Goal: Transaction & Acquisition: Purchase product/service

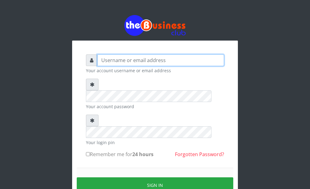
type input "Goody"
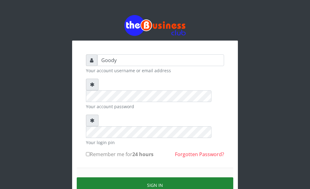
click at [104, 177] on button "Sign in" at bounding box center [155, 185] width 157 height 16
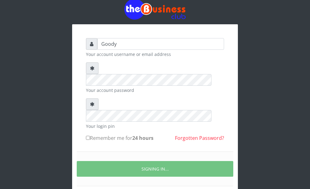
scroll to position [31, 0]
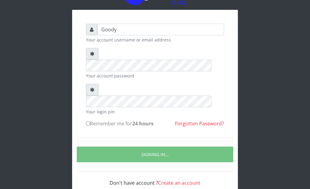
click at [230, 29] on div "Goody Your account username or email address Your account password Your login p…" at bounding box center [155, 103] width 166 height 187
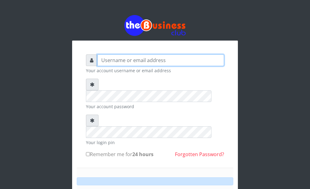
type input "Goody"
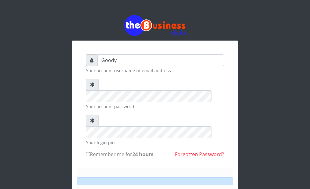
click at [108, 143] on form "Goody Your account username or email address Your account password Your login p…" at bounding box center [155, 148] width 138 height 188
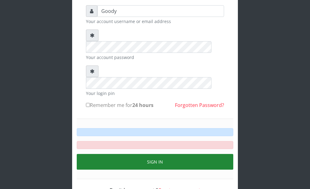
scroll to position [56, 0]
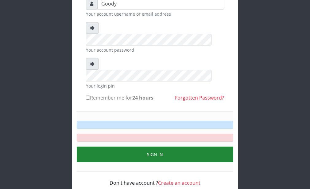
click at [141, 146] on button "Sign in" at bounding box center [155, 154] width 157 height 16
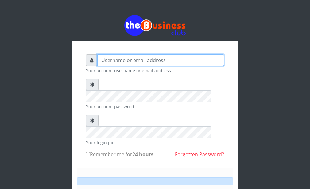
type input "Goody"
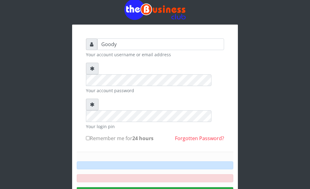
scroll to position [56, 0]
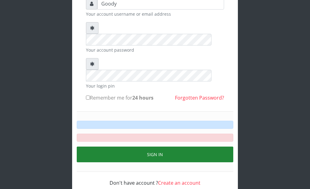
click at [130, 146] on button "Sign in" at bounding box center [155, 154] width 157 height 16
click at [134, 146] on button "Sign in" at bounding box center [155, 154] width 157 height 16
click at [160, 146] on button "Sign in" at bounding box center [155, 154] width 157 height 16
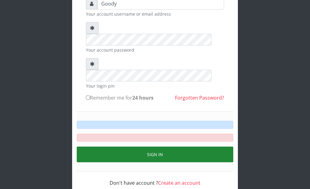
click at [161, 146] on button "Sign in" at bounding box center [155, 154] width 157 height 16
click at [191, 146] on button "Sign in" at bounding box center [155, 154] width 157 height 16
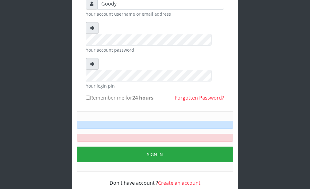
drag, startPoint x: 124, startPoint y: 40, endPoint x: 125, endPoint y: 45, distance: 5.1
click at [125, 44] on form "Goody Your account username or email address Your account password Your login p…" at bounding box center [155, 92] width 138 height 188
click at [125, 45] on form "Goody Your account username or email address Your account password Your login p…" at bounding box center [155, 92] width 138 height 188
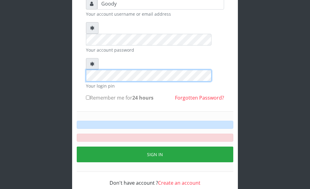
click at [128, 51] on form "Goody Your account username or email address Your account password Your login p…" at bounding box center [155, 92] width 138 height 188
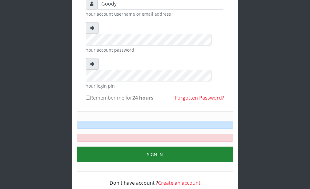
click at [156, 146] on button "Sign in" at bounding box center [155, 154] width 157 height 16
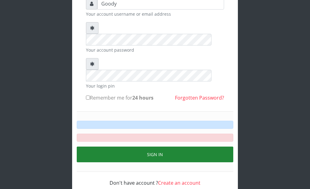
click at [156, 146] on button "Sign in" at bounding box center [155, 154] width 157 height 16
click at [157, 146] on button "Sign in" at bounding box center [155, 154] width 157 height 16
click at [159, 146] on button "Sign in" at bounding box center [155, 154] width 157 height 16
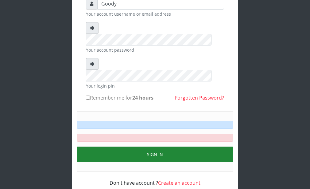
click at [183, 146] on button "Sign in" at bounding box center [155, 154] width 157 height 16
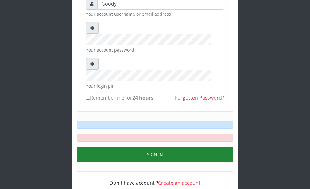
click at [183, 146] on button "Sign in" at bounding box center [155, 154] width 157 height 16
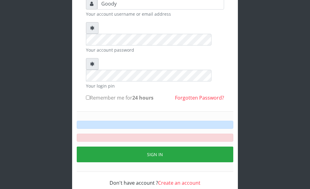
scroll to position [0, 0]
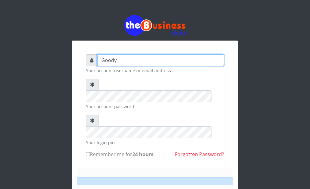
click at [146, 57] on input "Goody" at bounding box center [160, 60] width 127 height 12
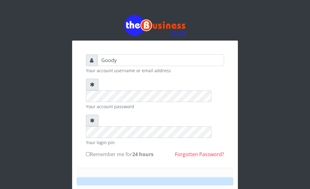
click at [160, 177] on div at bounding box center [155, 181] width 157 height 8
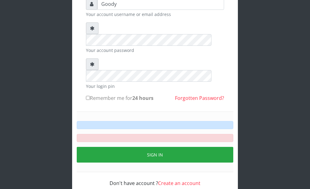
scroll to position [56, 0]
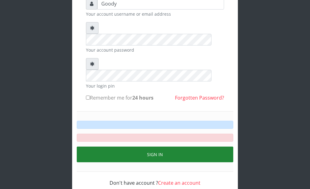
click at [156, 146] on button "Sign in" at bounding box center [155, 154] width 157 height 16
click at [163, 146] on button "Sign in" at bounding box center [155, 154] width 157 height 16
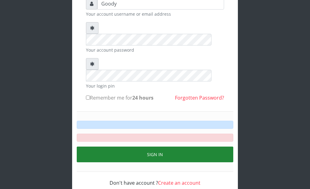
click at [163, 146] on button "Sign in" at bounding box center [155, 154] width 157 height 16
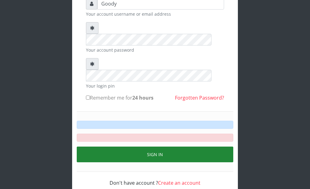
click at [164, 146] on button "Sign in" at bounding box center [155, 154] width 157 height 16
click at [165, 146] on button "Sign in" at bounding box center [155, 154] width 157 height 16
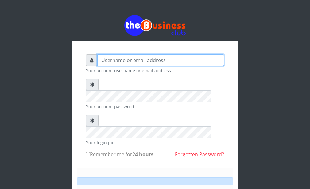
type input "Goody"
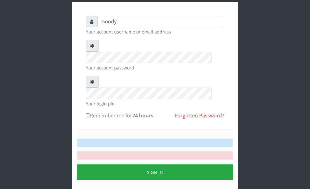
scroll to position [43, 0]
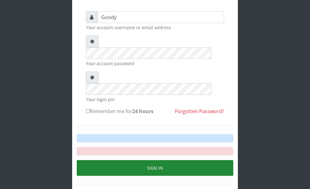
click at [122, 160] on button "Sign in" at bounding box center [155, 168] width 157 height 16
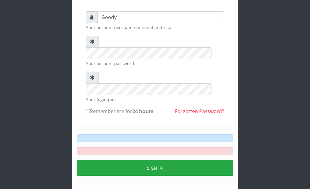
click at [131, 185] on div "Don't have account ? Create an account" at bounding box center [155, 192] width 138 height 15
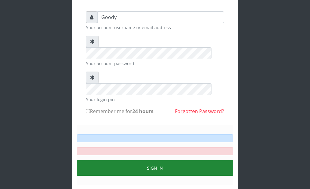
drag, startPoint x: 148, startPoint y: 127, endPoint x: 150, endPoint y: 130, distance: 3.5
click at [150, 160] on button "Sign in" at bounding box center [155, 168] width 157 height 16
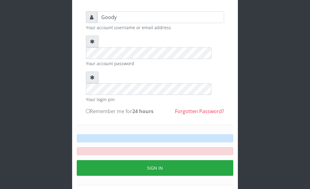
click at [191, 108] on link "Forgotten Password?" at bounding box center [199, 111] width 49 height 7
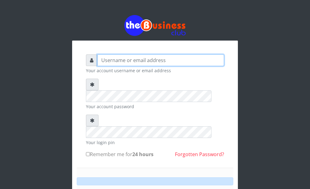
type input "Goody"
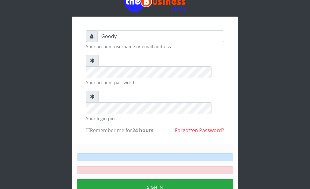
scroll to position [43, 0]
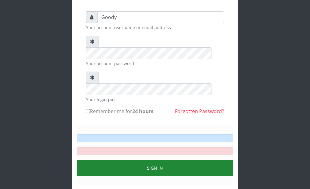
click at [156, 160] on button "Sign in" at bounding box center [155, 168] width 157 height 16
click at [155, 160] on button "Sign in" at bounding box center [155, 168] width 157 height 16
click at [154, 160] on button "Sign in" at bounding box center [155, 168] width 157 height 16
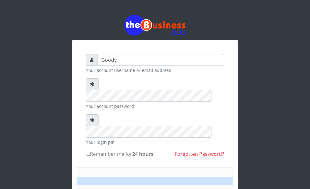
scroll to position [0, 0]
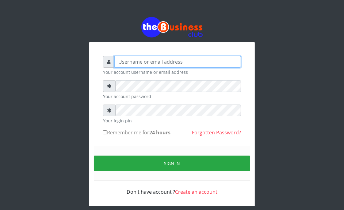
type input "Goody"
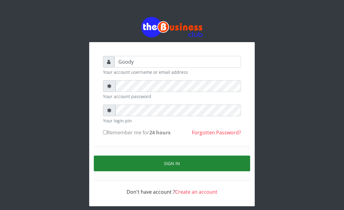
click at [103, 161] on button "Sign in" at bounding box center [172, 163] width 157 height 16
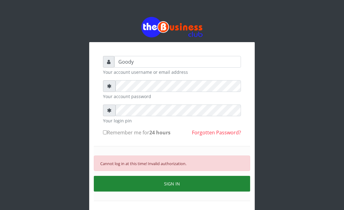
click at [116, 182] on button "SIGN IN" at bounding box center [172, 184] width 157 height 16
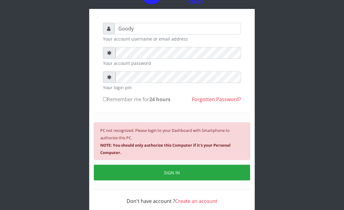
scroll to position [21, 0]
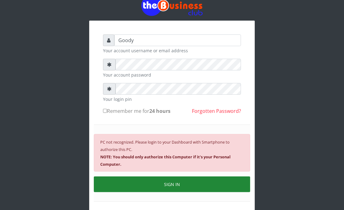
click at [114, 185] on button "SIGN IN" at bounding box center [172, 184] width 157 height 16
click at [111, 185] on button "SIGN IN" at bounding box center [172, 184] width 157 height 16
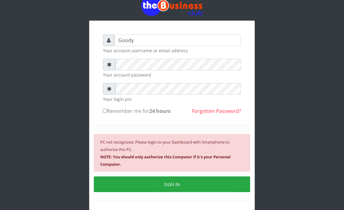
click at [111, 187] on button "SIGN IN" at bounding box center [172, 184] width 157 height 16
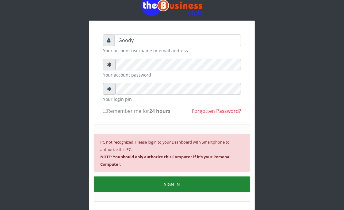
click at [133, 186] on button "SIGN IN" at bounding box center [172, 184] width 157 height 16
click at [171, 182] on button "SIGN IN" at bounding box center [172, 184] width 157 height 16
click at [134, 184] on button "SIGN IN" at bounding box center [172, 184] width 157 height 16
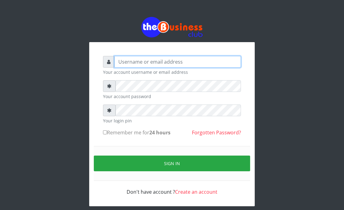
type input "Goody"
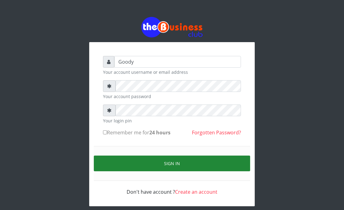
click at [102, 162] on button "Sign in" at bounding box center [172, 163] width 157 height 16
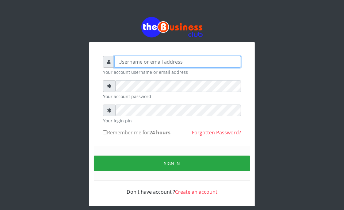
type input "Goody"
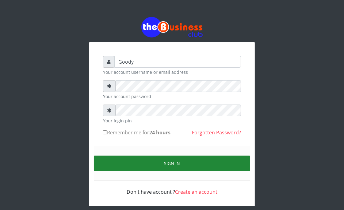
click at [109, 164] on button "Sign in" at bounding box center [172, 163] width 157 height 16
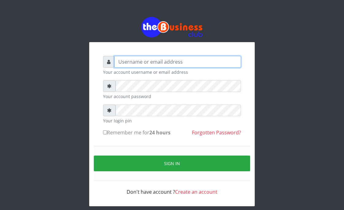
type input "Goody"
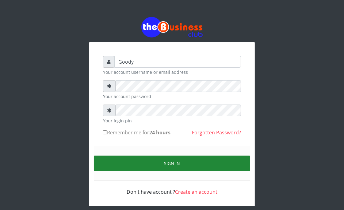
click at [115, 165] on button "Sign in" at bounding box center [172, 163] width 157 height 16
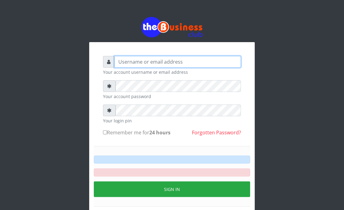
type input "Goody"
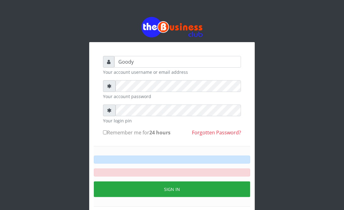
click at [167, 144] on form "Goody Your account username or email address Your account password Your login p…" at bounding box center [172, 138] width 138 height 165
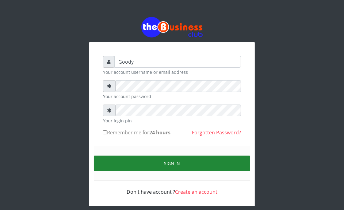
click at [107, 161] on button "Sign in" at bounding box center [172, 163] width 157 height 16
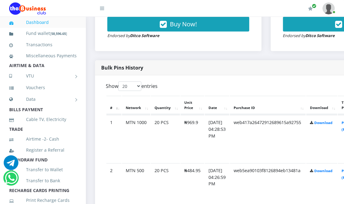
click at [299, 106] on th "Purchase ID" at bounding box center [268, 105] width 76 height 19
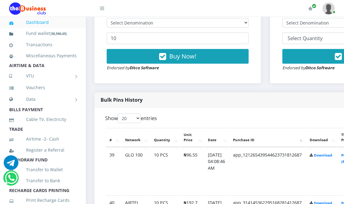
scroll to position [238, 1]
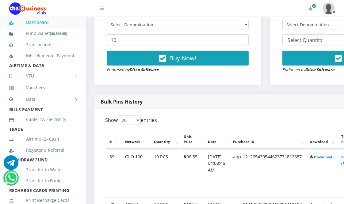
click at [303, 137] on th "Purchase ID" at bounding box center [268, 139] width 76 height 19
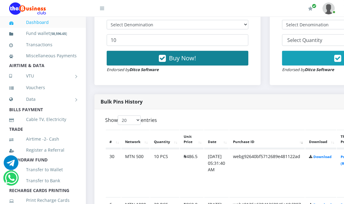
scroll to position [170, 1]
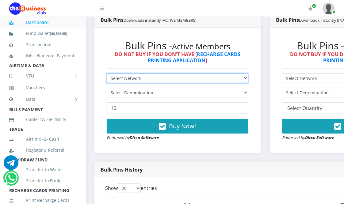
click at [156, 77] on select "Select Network MTN Globacom 9Mobile Airtel" at bounding box center [178, 79] width 142 height 10
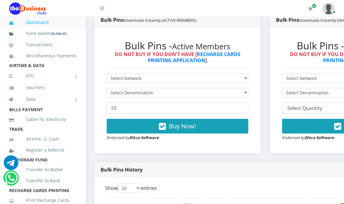
click at [174, 153] on div "Bulk Pins - Active Members DO NOT BUY IF YOU DON'T HAVE [ RECHARGE CARDS PRINTI…" at bounding box center [178, 91] width 166 height 126
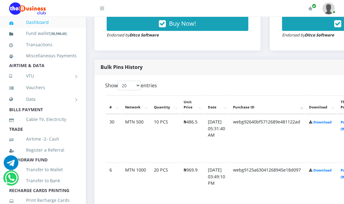
scroll to position [273, 1]
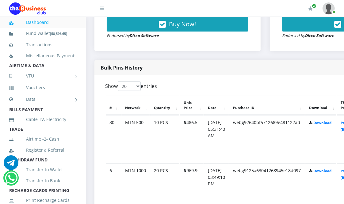
click at [279, 125] on td "webg92640bf5712689e481122ad" at bounding box center [267, 139] width 75 height 48
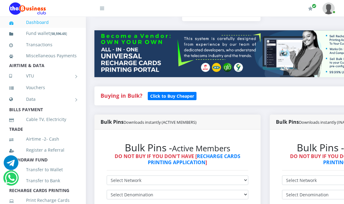
scroll to position [0, 1]
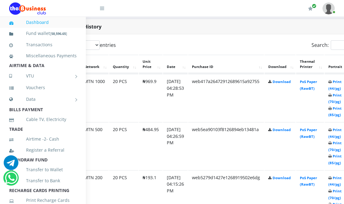
scroll to position [314, 109]
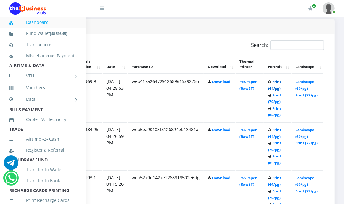
click at [275, 87] on link "Print (44/pg)" at bounding box center [274, 84] width 13 height 11
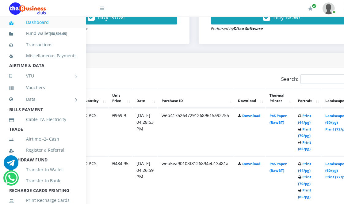
scroll to position [280, 109]
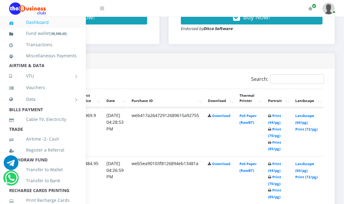
click at [277, 118] on td "Print (44/pg) Print (70/pg) Print (85/pg)" at bounding box center [278, 132] width 27 height 48
click at [277, 123] on link "Print (44/pg)" at bounding box center [274, 119] width 13 height 11
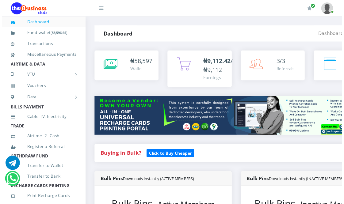
scroll to position [170, 0]
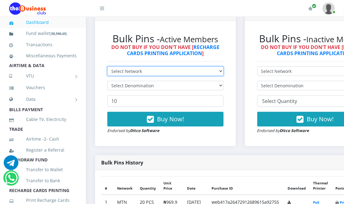
click at [136, 72] on select "Select Network MTN Globacom 9Mobile Airtel" at bounding box center [165, 72] width 116 height 10
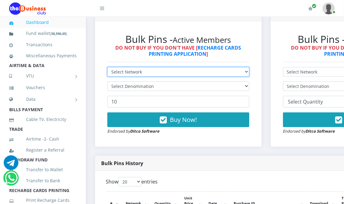
scroll to position [0, 0]
select select "Airtel"
click at [107, 68] on select "Select Network MTN Globacom 9Mobile Airtel" at bounding box center [178, 72] width 142 height 10
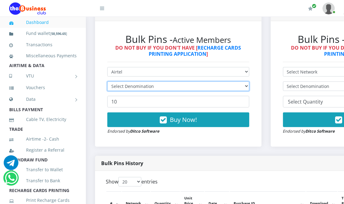
click at [145, 86] on select "Select Denomination" at bounding box center [178, 87] width 142 height 10
select select "96.38-100"
click at [107, 82] on select "Select Denomination Airtel NGN100 - ₦96.38 Airtel NGN200 - ₦192.76 Airtel NGN50…" at bounding box center [178, 87] width 142 height 10
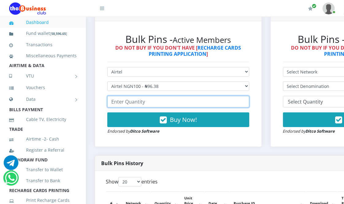
click at [140, 100] on input "number" at bounding box center [178, 102] width 142 height 12
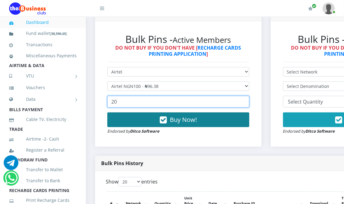
type input "20"
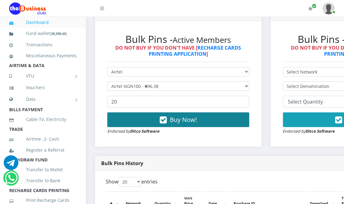
click at [139, 114] on button "Buy Now!" at bounding box center [178, 120] width 142 height 15
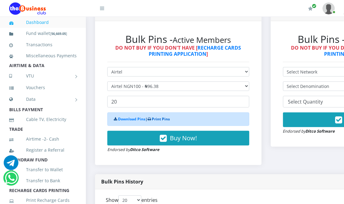
click at [160, 119] on link "Print Pins" at bounding box center [161, 119] width 18 height 5
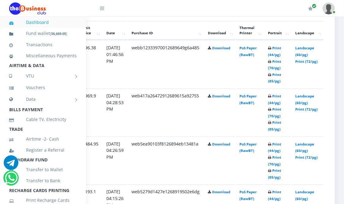
scroll to position [347, 109]
click at [306, 61] on link "Print (72/pg)" at bounding box center [307, 61] width 22 height 5
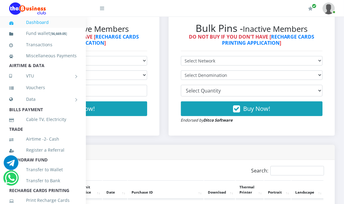
scroll to position [143, 109]
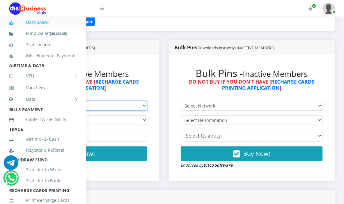
click at [133, 107] on select "Select Network MTN Globacom 9Mobile Airtel" at bounding box center [76, 106] width 142 height 10
click at [5, 102] on select "Select Network MTN Globacom 9Mobile Airtel" at bounding box center [76, 106] width 142 height 10
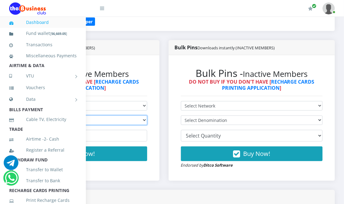
click at [108, 120] on select "Select Denomination" at bounding box center [76, 121] width 142 height 10
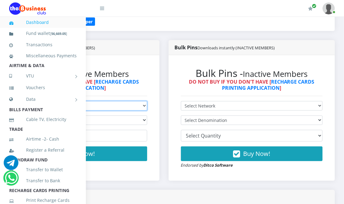
click at [133, 103] on select "Select Network MTN Globacom 9Mobile Airtel" at bounding box center [76, 106] width 142 height 10
select select "Glo"
click at [5, 102] on select "Select Network MTN Globacom 9Mobile Airtel" at bounding box center [76, 106] width 142 height 10
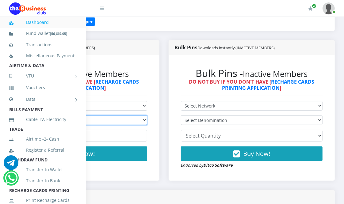
click at [120, 118] on select "Select Denomination Glo NGN100 - ₦96.55 Glo NGN200 - ₦193.10 Glo NGN500 - ₦482.…" at bounding box center [76, 121] width 142 height 10
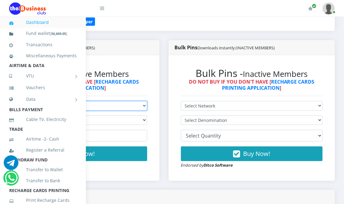
drag, startPoint x: 126, startPoint y: 105, endPoint x: 126, endPoint y: 108, distance: 3.7
click at [126, 105] on select "Select Network MTN Globacom 9Mobile Airtel" at bounding box center [76, 106] width 142 height 10
click at [5, 102] on select "Select Network MTN Globacom 9Mobile Airtel" at bounding box center [76, 106] width 142 height 10
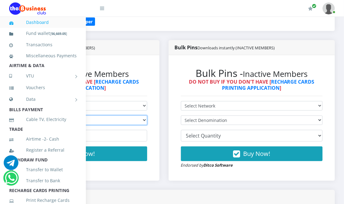
click at [112, 119] on select "Select Denomination" at bounding box center [76, 121] width 142 height 10
click at [124, 117] on select "Select Denomination" at bounding box center [76, 121] width 142 height 10
click at [155, 184] on div "Bulk Pins Downloads instantly (ACTIVE MEMBERS) Bulk Pins - Active Members DO NO…" at bounding box center [76, 115] width 176 height 150
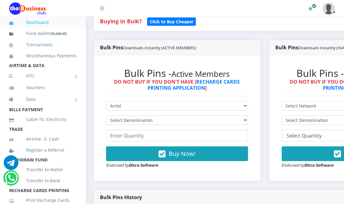
scroll to position [143, 0]
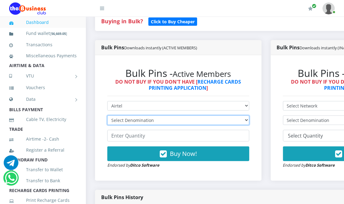
click at [142, 120] on select "Select Denomination" at bounding box center [178, 121] width 142 height 10
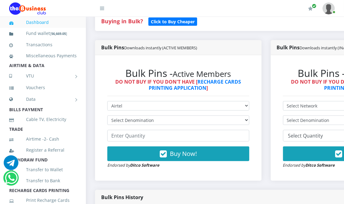
click at [145, 145] on form "Select Network MTN Globacom 9Mobile Airtel Select Denomination Buy Now! Endorse…" at bounding box center [178, 135] width 142 height 68
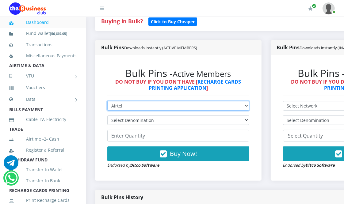
click at [144, 104] on select "Select Network MTN Globacom 9Mobile Airtel" at bounding box center [178, 106] width 142 height 10
click at [107, 102] on select "Select Network MTN Globacom 9Mobile Airtel" at bounding box center [178, 106] width 142 height 10
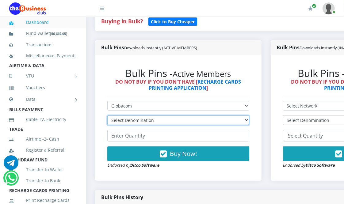
click at [147, 121] on select "Select Denomination Glo NGN100 - ₦96.55 Glo NGN200 - ₦193.10 Glo NGN500 - ₦482.…" at bounding box center [178, 121] width 142 height 10
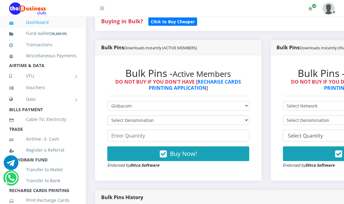
click at [157, 175] on div "Bulk Pins - Active Members DO NOT BUY IF YOU DON'T HAVE [ RECHARGE CARDS PRINTI…" at bounding box center [178, 118] width 154 height 114
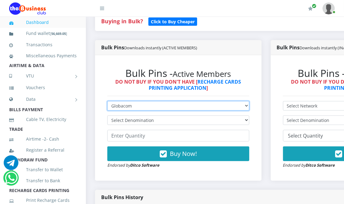
click at [153, 107] on select "Select Network MTN Globacom 9Mobile Airtel" at bounding box center [178, 106] width 142 height 10
select select "Airtel"
click at [107, 102] on select "Select Network MTN Globacom 9Mobile Airtel" at bounding box center [178, 106] width 142 height 10
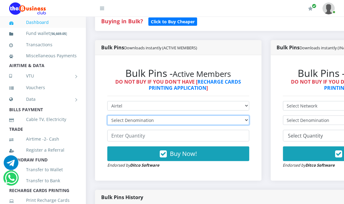
click at [153, 119] on select "Select Denomination Airtel NGN100 - ₦96.38 Airtel NGN200 - ₦192.76 Airtel NGN50…" at bounding box center [178, 121] width 142 height 10
select select "192.76-200"
click at [107, 116] on select "Select Denomination Airtel NGN100 - ₦96.38 Airtel NGN200 - ₦192.76 Airtel NGN50…" at bounding box center [178, 121] width 142 height 10
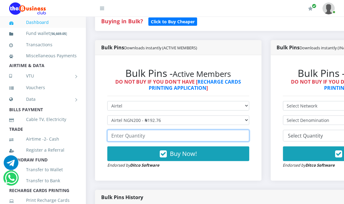
click at [153, 136] on input "number" at bounding box center [178, 136] width 142 height 12
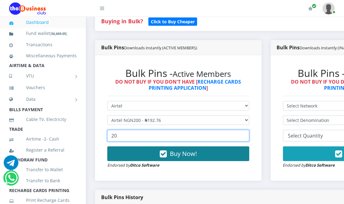
type input "20"
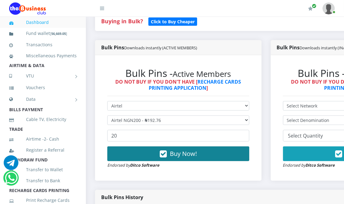
click at [169, 153] on button "Buy Now!" at bounding box center [178, 154] width 142 height 15
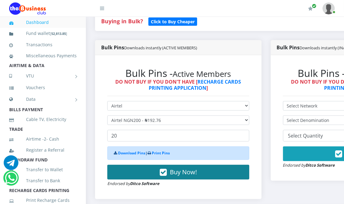
click at [180, 174] on span "Buy Now!" at bounding box center [183, 172] width 27 height 8
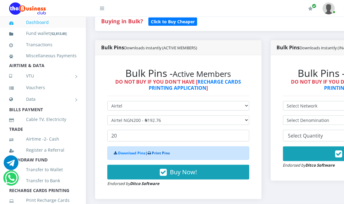
click at [169, 155] on link "Print Pins" at bounding box center [161, 153] width 18 height 5
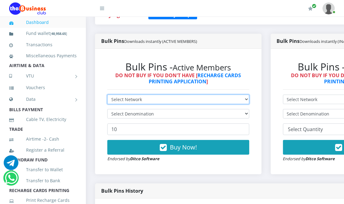
click at [171, 102] on select "Select Network MTN Globacom 9Mobile Airtel" at bounding box center [178, 100] width 142 height 10
click at [107, 95] on select "Select Network MTN Globacom 9Mobile Airtel" at bounding box center [178, 100] width 142 height 10
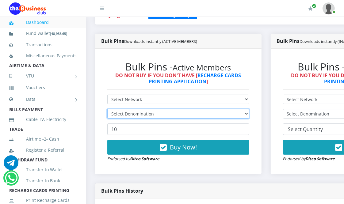
click at [164, 115] on select "Select Denomination" at bounding box center [178, 114] width 142 height 10
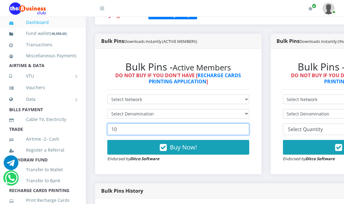
click at [157, 134] on input "10" at bounding box center [178, 130] width 142 height 12
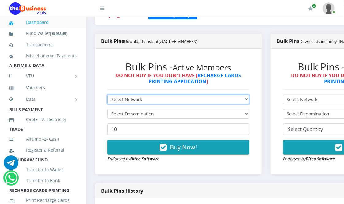
click at [179, 99] on select "Select Network MTN Globacom 9Mobile Airtel" at bounding box center [178, 100] width 142 height 10
select select "Glo"
click at [107, 95] on select "Select Network MTN Globacom 9Mobile Airtel" at bounding box center [178, 100] width 142 height 10
click at [174, 100] on select "Select Network MTN Globacom 9Mobile Airtel" at bounding box center [178, 100] width 142 height 10
select select "Airtel"
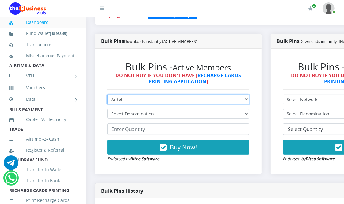
click at [107, 95] on select "Select Network MTN Globacom 9Mobile Airtel" at bounding box center [178, 100] width 142 height 10
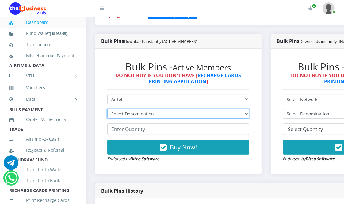
click at [170, 114] on select "Select Denomination Airtel NGN100 - ₦96.38 Airtel NGN200 - ₦192.76 Airtel NGN50…" at bounding box center [178, 114] width 142 height 10
select select "481.9-500"
click at [107, 110] on select "Select Denomination Airtel NGN100 - ₦96.38 Airtel NGN200 - ₦192.76 Airtel NGN50…" at bounding box center [178, 114] width 142 height 10
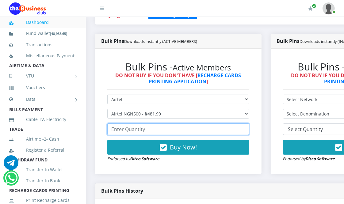
click at [164, 130] on input "number" at bounding box center [178, 130] width 142 height 12
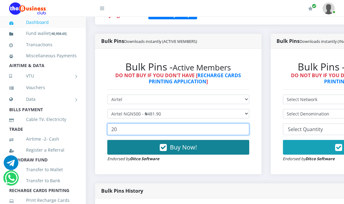
type input "20"
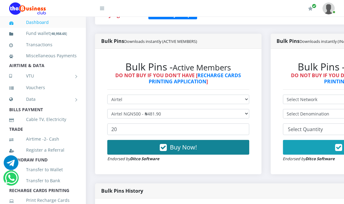
click at [173, 146] on span "Buy Now!" at bounding box center [183, 147] width 27 height 8
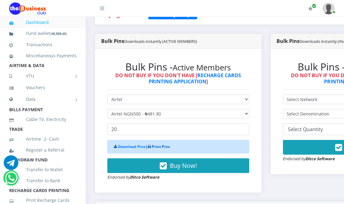
click at [159, 149] on link "Print Pins" at bounding box center [161, 146] width 18 height 5
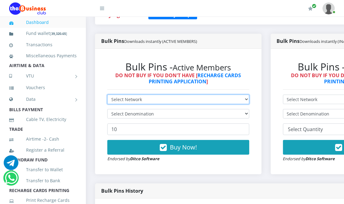
click at [199, 100] on select "Select Network MTN Globacom 9Mobile Airtel" at bounding box center [178, 100] width 142 height 10
select select "Glo"
click at [107, 95] on select "Select Network MTN Globacom 9Mobile Airtel" at bounding box center [178, 100] width 142 height 10
drag, startPoint x: 195, startPoint y: 96, endPoint x: 197, endPoint y: 100, distance: 4.2
click at [195, 96] on select "Select Network MTN Globacom 9Mobile Airtel" at bounding box center [178, 100] width 142 height 10
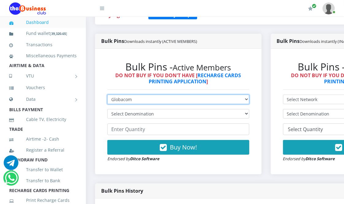
select select "Airtel"
click at [107, 95] on select "Select Network MTN Globacom 9Mobile Airtel" at bounding box center [178, 100] width 142 height 10
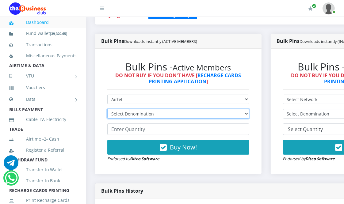
click at [185, 115] on select "Select Denomination Airtel NGN100 - ₦96.38 Airtel NGN200 - ₦192.76 Airtel NGN50…" at bounding box center [178, 114] width 142 height 10
select select "963.8-1000"
click at [107, 110] on select "Select Denomination Airtel NGN100 - ₦96.38 Airtel NGN200 - ₦192.76 Airtel NGN50…" at bounding box center [178, 114] width 142 height 10
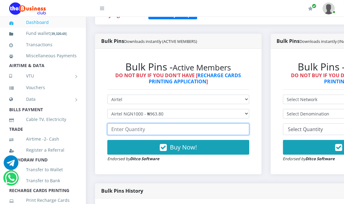
click at [179, 128] on input "number" at bounding box center [178, 130] width 142 height 12
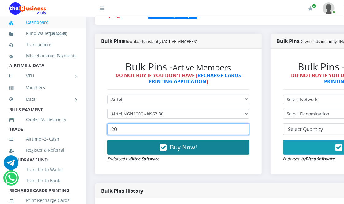
type input "20"
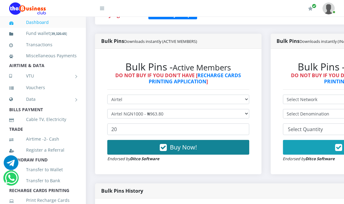
click at [183, 149] on span "Buy Now!" at bounding box center [183, 147] width 27 height 8
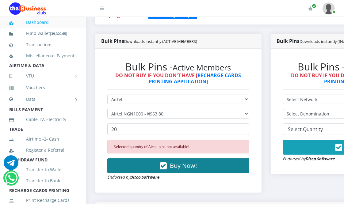
click at [184, 165] on span "Buy Now!" at bounding box center [183, 166] width 27 height 8
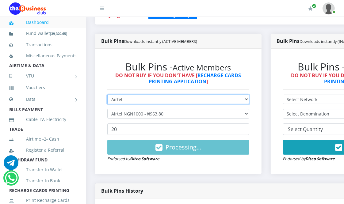
click at [149, 98] on select "Select Network MTN Globacom 9Mobile Airtel" at bounding box center [178, 100] width 142 height 10
select select "Glo"
click at [107, 95] on select "Select Network MTN Globacom 9Mobile Airtel" at bounding box center [178, 100] width 142 height 10
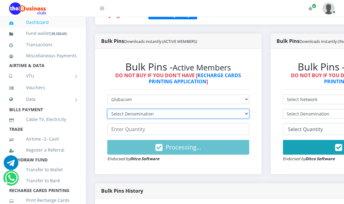
click at [158, 110] on select "Select Denomination Glo NGN100 - ₦96.55 Glo NGN200 - ₦193.10 Glo NGN500 - ₦482.…" at bounding box center [178, 114] width 142 height 10
select select "96.55-100"
click at [107, 110] on select "Select Denomination Glo NGN100 - ₦96.55 Glo NGN200 - ₦193.10 Glo NGN500 - ₦482.…" at bounding box center [178, 114] width 142 height 10
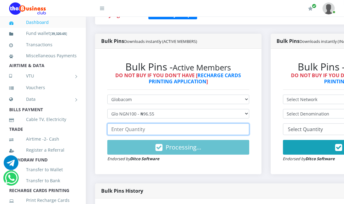
click at [159, 133] on input "number" at bounding box center [178, 130] width 142 height 12
type input "20"
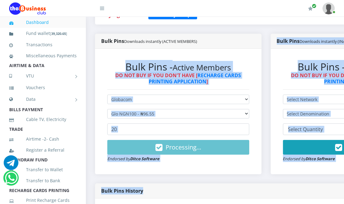
drag, startPoint x: 237, startPoint y: 183, endPoint x: 201, endPoint y: 168, distance: 38.9
click at [201, 168] on div "Bulk Pins - Active Members DO NOT BUY IF YOU DON'T HAVE [ RECHARGE CARDS PRINTI…" at bounding box center [178, 112] width 154 height 114
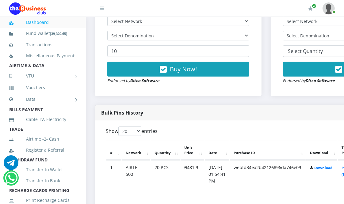
scroll to position [204, 0]
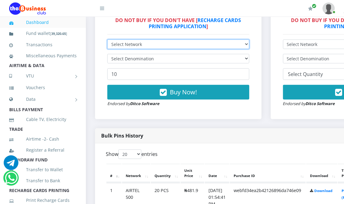
click at [143, 42] on select "Select Network MTN Globacom 9Mobile Airtel" at bounding box center [178, 45] width 142 height 10
select select "Glo"
click at [107, 40] on select "Select Network MTN Globacom 9Mobile Airtel" at bounding box center [178, 45] width 142 height 10
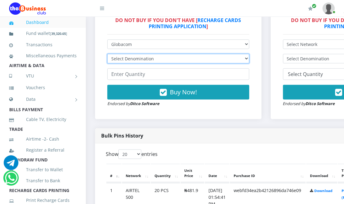
click at [141, 58] on select "Select Denomination Glo NGN100 - ₦96.55 Glo NGN200 - ₦193.10 Glo NGN500 - ₦482.…" at bounding box center [178, 59] width 142 height 10
select select "96.55-100"
click at [107, 55] on select "Select Denomination Glo NGN100 - ₦96.55 Glo NGN200 - ₦193.10 Glo NGN500 - ₦482.…" at bounding box center [178, 59] width 142 height 10
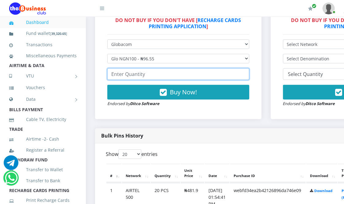
click at [138, 76] on input "number" at bounding box center [178, 74] width 142 height 12
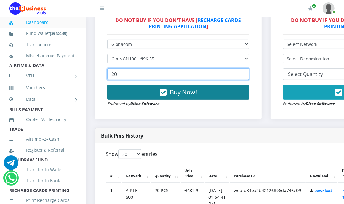
type input "20"
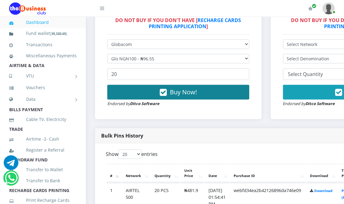
click at [152, 94] on button "Buy Now!" at bounding box center [178, 92] width 142 height 15
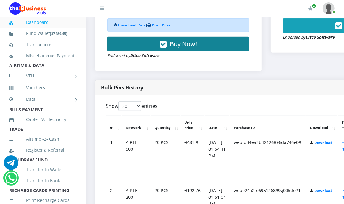
scroll to position [273, 0]
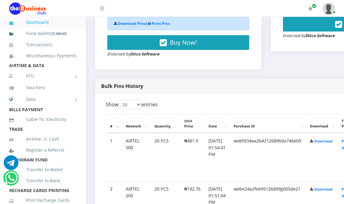
click at [161, 21] on div "Download Pins | Print Pins" at bounding box center [178, 24] width 142 height 14
click at [162, 24] on link "Print Pins" at bounding box center [161, 23] width 18 height 5
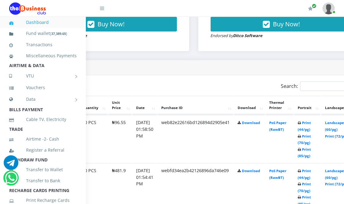
scroll to position [273, 108]
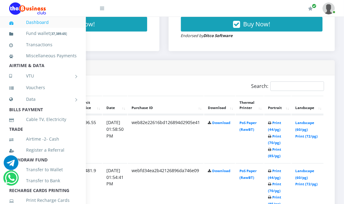
click at [304, 133] on td "Landscape (60/pg) Print (72/pg)" at bounding box center [308, 139] width 32 height 48
click at [304, 134] on link "Print (72/pg)" at bounding box center [307, 136] width 22 height 5
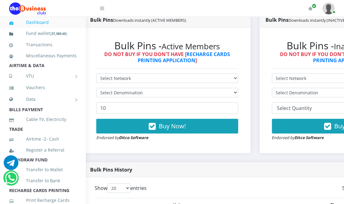
scroll to position [170, 0]
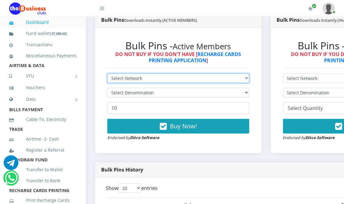
click at [135, 79] on select "Select Network MTN Globacom 9Mobile Airtel" at bounding box center [178, 79] width 142 height 10
select select "MTN"
click at [107, 74] on select "Select Network MTN Globacom 9Mobile Airtel" at bounding box center [178, 79] width 142 height 10
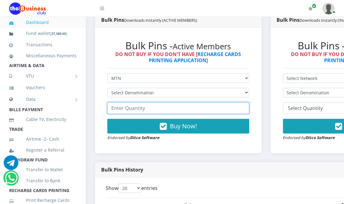
click at [147, 108] on input "number" at bounding box center [178, 108] width 142 height 12
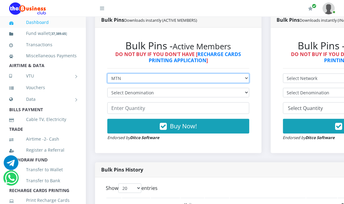
click at [140, 76] on select "Select Network MTN Globacom 9Mobile Airtel" at bounding box center [178, 79] width 142 height 10
select select "Glo"
click at [107, 74] on select "Select Network MTN Globacom 9Mobile Airtel" at bounding box center [178, 79] width 142 height 10
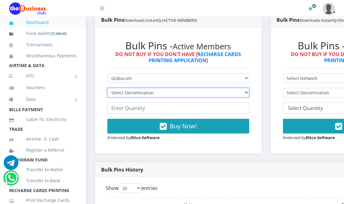
click at [142, 92] on select "Select Denomination Glo NGN100 - ₦96.55 Glo NGN200 - ₦193.10 Glo NGN500 - ₦482.…" at bounding box center [178, 93] width 142 height 10
select select "193.1-200"
click at [107, 89] on select "Select Denomination Glo NGN100 - ₦96.55 Glo NGN200 - ₦193.10 Glo NGN500 - ₦482.…" at bounding box center [178, 93] width 142 height 10
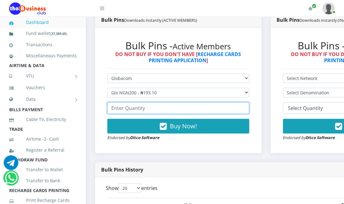
click at [141, 107] on input "number" at bounding box center [178, 108] width 142 height 12
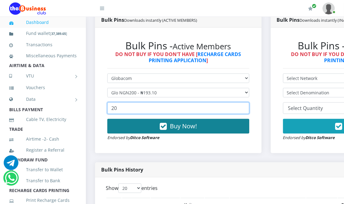
type input "20"
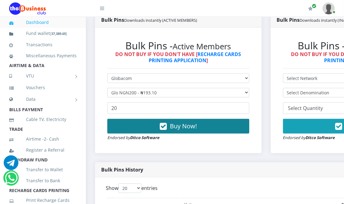
click at [146, 124] on button "Buy Now!" at bounding box center [178, 126] width 142 height 15
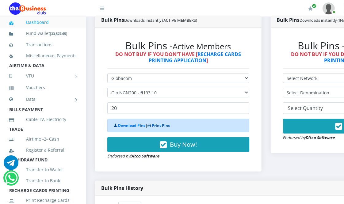
click at [163, 125] on link "Print Pins" at bounding box center [161, 125] width 18 height 5
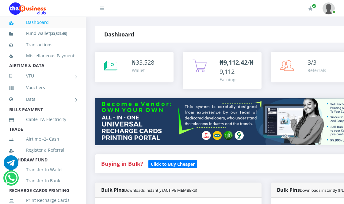
scroll to position [170, 0]
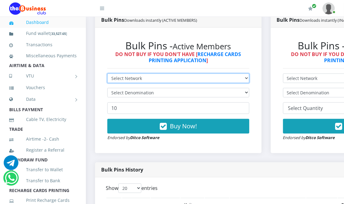
click at [127, 75] on select "Select Network MTN Globacom 9Mobile Airtel" at bounding box center [178, 79] width 142 height 10
click at [107, 74] on select "Select Network MTN Globacom 9Mobile Airtel" at bounding box center [178, 79] width 142 height 10
drag, startPoint x: 136, startPoint y: 76, endPoint x: 140, endPoint y: 84, distance: 9.3
click at [136, 78] on select "Select Network MTN Globacom 9Mobile Airtel" at bounding box center [178, 79] width 142 height 10
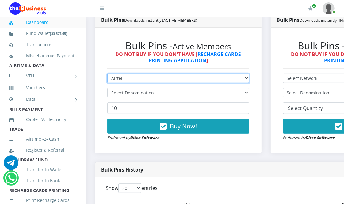
click at [107, 74] on select "Select Network MTN Globacom 9Mobile Airtel" at bounding box center [178, 79] width 142 height 10
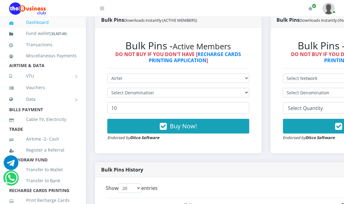
click at [140, 75] on div "Bulk Pins - Active Members DO NOT BUY IF YOU DON'T HAVE [ RECHARGE CARDS PRINTI…" at bounding box center [178, 91] width 154 height 114
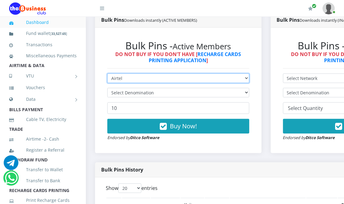
click at [139, 79] on select "Select Network MTN Globacom 9Mobile Airtel" at bounding box center [178, 79] width 142 height 10
select select "Glo"
click at [107, 74] on select "Select Network MTN Globacom 9Mobile Airtel" at bounding box center [178, 79] width 142 height 10
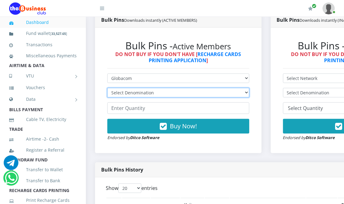
click at [137, 91] on select "Select Denomination Glo NGN100 - ₦96.55 Glo NGN200 - ₦193.10 Glo NGN500 - ₦482.…" at bounding box center [178, 93] width 142 height 10
select select "482.75-500"
click at [107, 89] on select "Select Denomination Glo NGN100 - ₦96.55 Glo NGN200 - ₦193.10 Glo NGN500 - ₦482.…" at bounding box center [178, 93] width 142 height 10
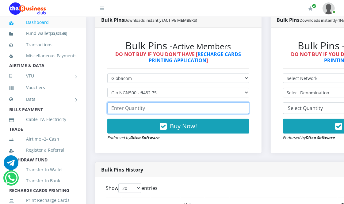
click at [135, 108] on input "number" at bounding box center [178, 108] width 142 height 12
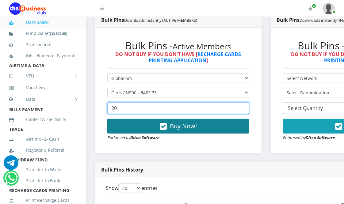
type input "20"
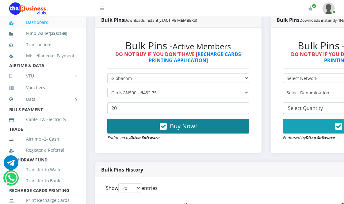
click at [158, 127] on button "Buy Now!" at bounding box center [178, 126] width 142 height 15
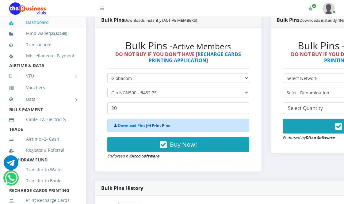
click at [161, 127] on link "Print Pins" at bounding box center [161, 125] width 18 height 5
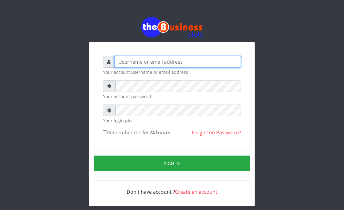
type input "Goody"
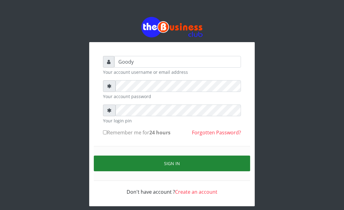
click at [114, 164] on button "Sign in" at bounding box center [172, 163] width 157 height 16
